Goal: Information Seeking & Learning: Find specific fact

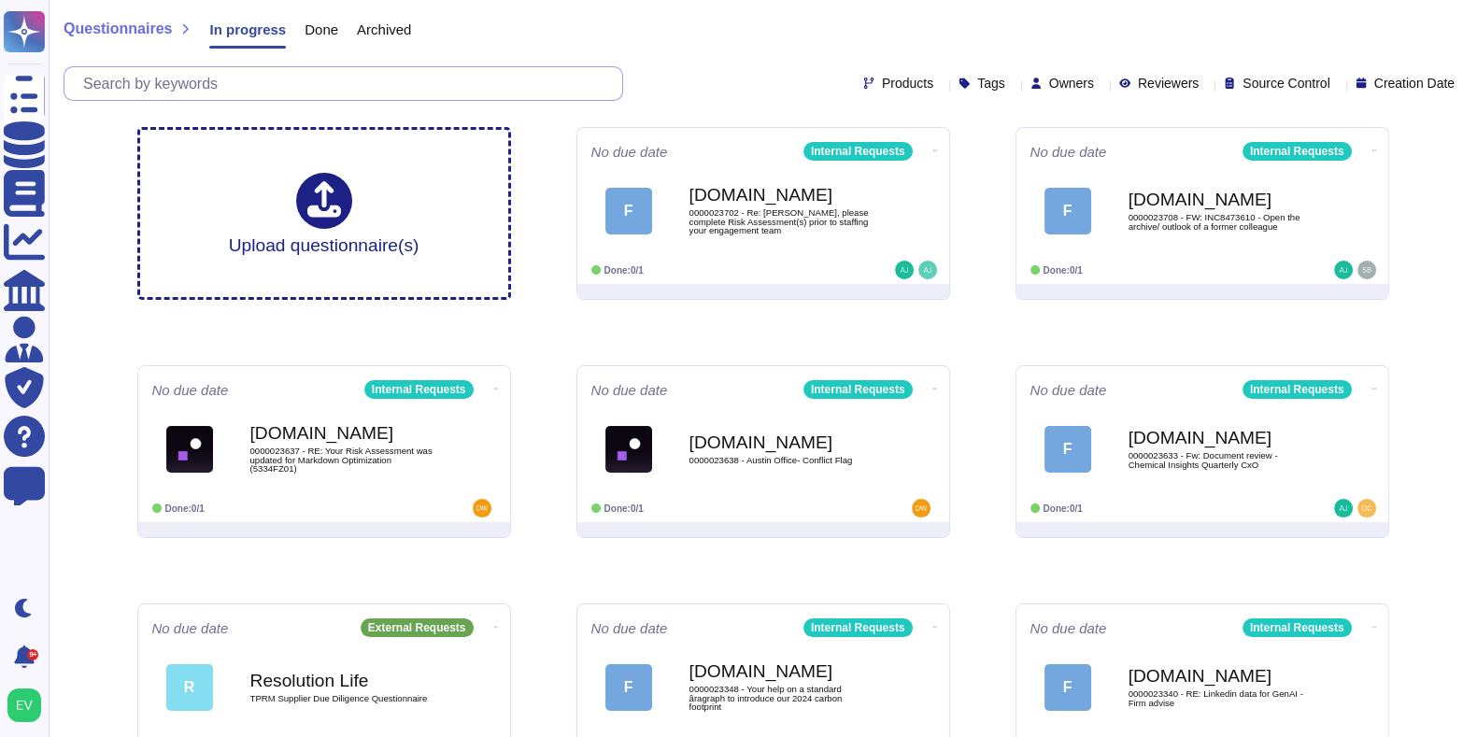
click at [267, 84] on input "text" at bounding box center [348, 83] width 548 height 33
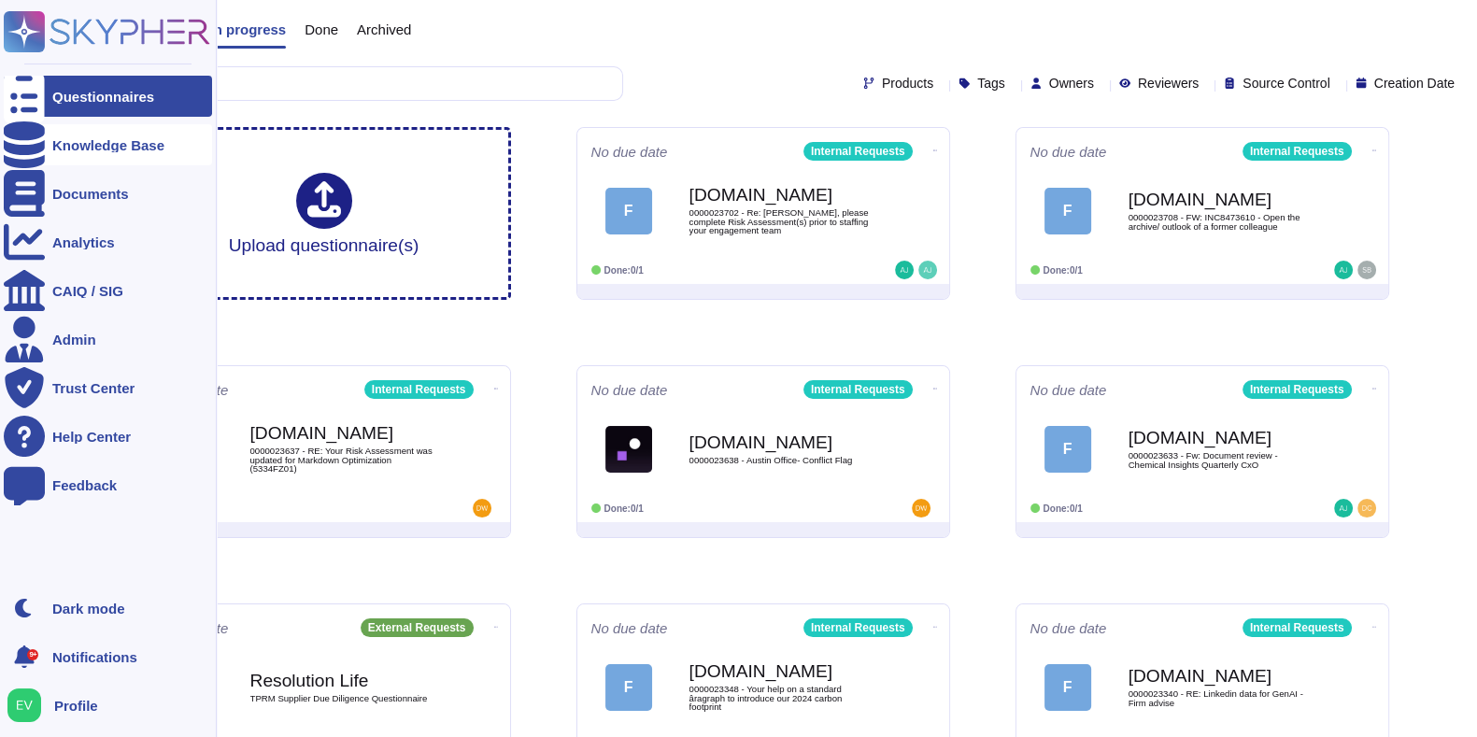
click at [93, 146] on div "Knowledge Base" at bounding box center [108, 145] width 112 height 14
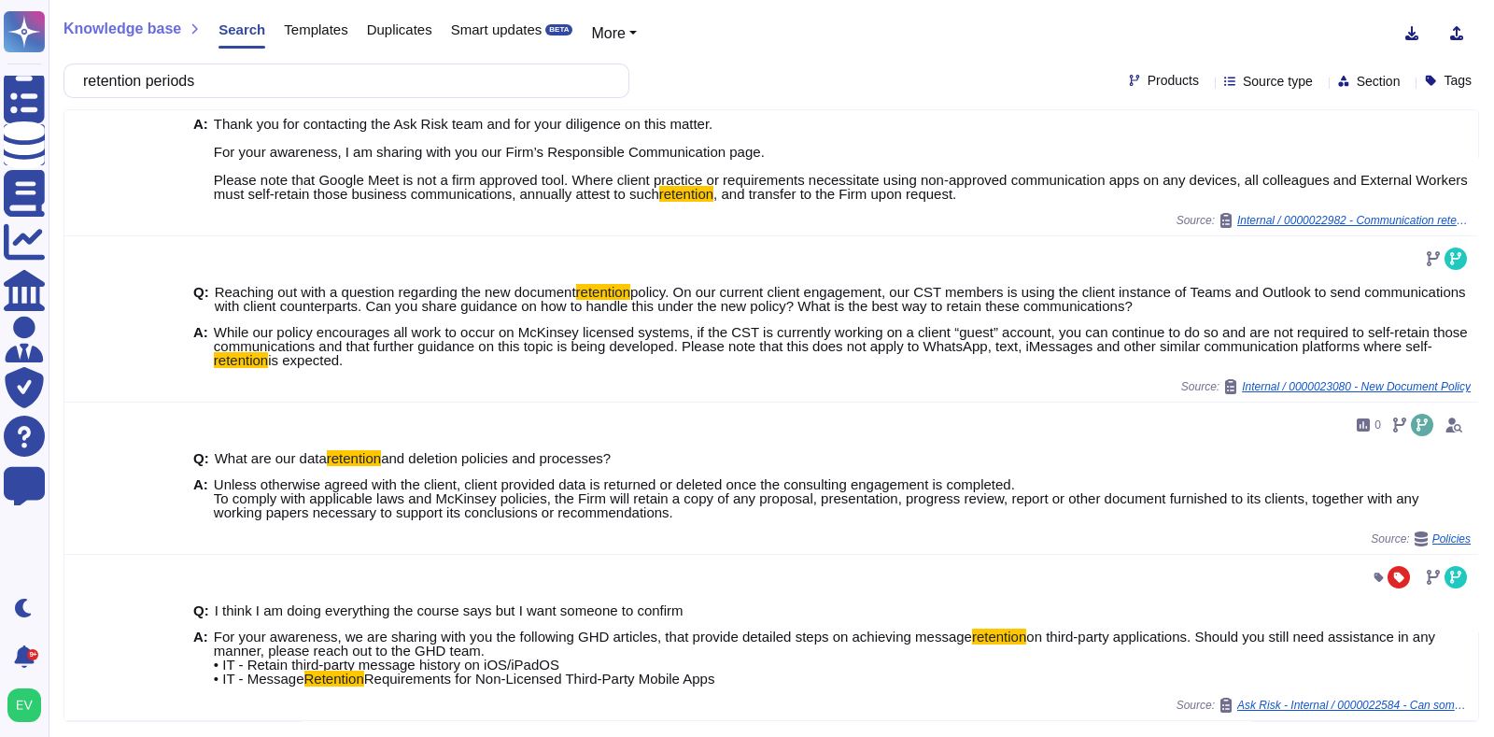
scroll to position [1179, 0]
type input "retention periods"
